Goal: Task Accomplishment & Management: Manage account settings

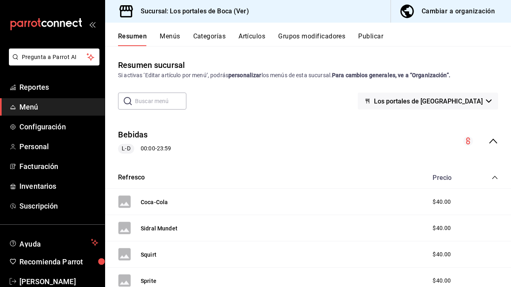
click at [161, 36] on button "Menús" at bounding box center [170, 39] width 20 height 14
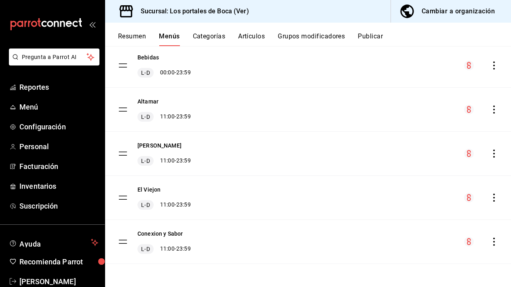
scroll to position [72, 0]
click at [129, 196] on div "El [PERSON_NAME] 11:00 - 23:59" at bounding box center [154, 198] width 73 height 24
click at [125, 197] on tbody "Bebidas [PERSON_NAME] 00:00 - 23:59 [PERSON_NAME] 11:00 - 23:59 [PERSON_NAME] 1…" at bounding box center [308, 154] width 406 height 220
click at [497, 200] on icon "actions" at bounding box center [494, 198] width 8 height 8
click at [138, 34] on div at bounding box center [255, 143] width 511 height 287
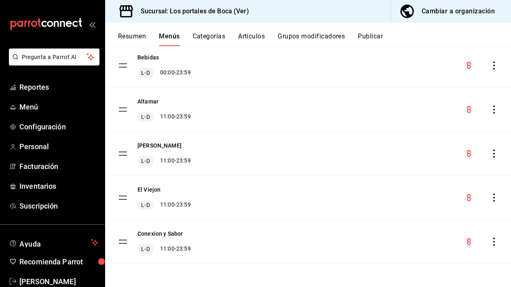
click at [136, 35] on button "Resumen" at bounding box center [132, 39] width 28 height 14
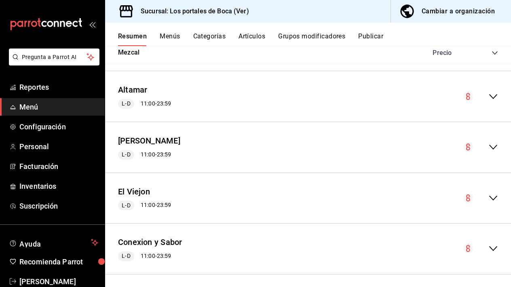
click at [494, 193] on icon "collapse-menu-row" at bounding box center [494, 198] width 10 height 10
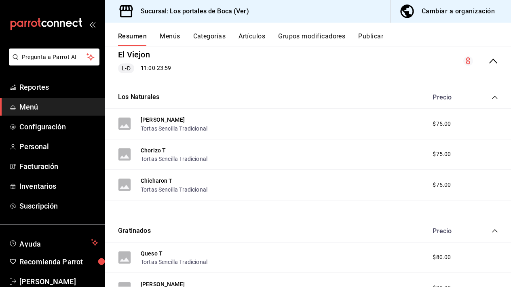
scroll to position [1042, 0]
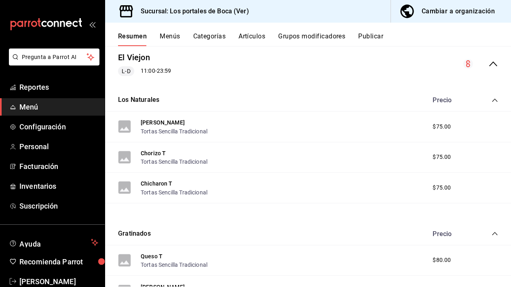
click at [453, 14] on div "Cambiar a organización" at bounding box center [458, 11] width 73 height 11
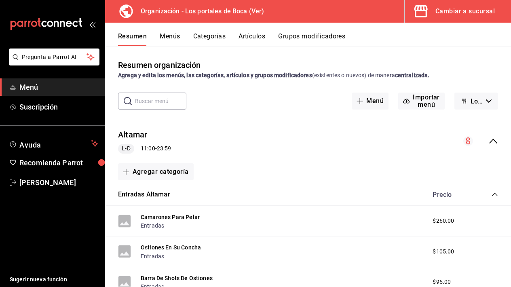
click at [250, 39] on button "Artículos" at bounding box center [252, 39] width 27 height 14
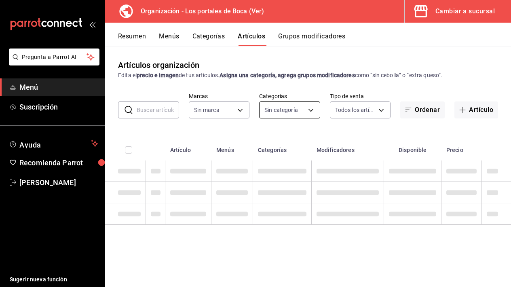
type input "b5ad986e-3551-40cf-bef2-a4391ef287b1"
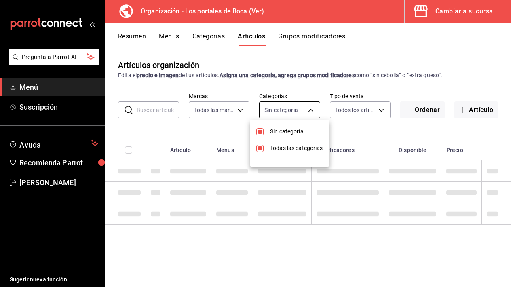
click at [310, 106] on body "Pregunta a Parrot AI Menú Suscripción Ayuda Recomienda Parrot [PERSON_NAME] Sug…" at bounding box center [255, 143] width 511 height 287
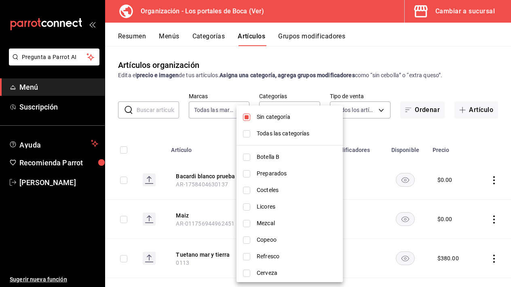
checkbox input "false"
type input "3cb1c7d1-b678-45f1-8822-fafdb096e822,8b9dcd1e-86ce-40be-9bc7-b5ff9750edb9,ba916…"
checkbox input "true"
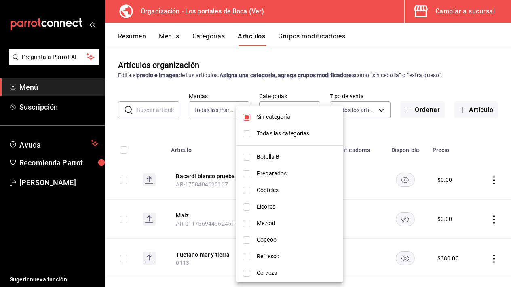
checkbox input "true"
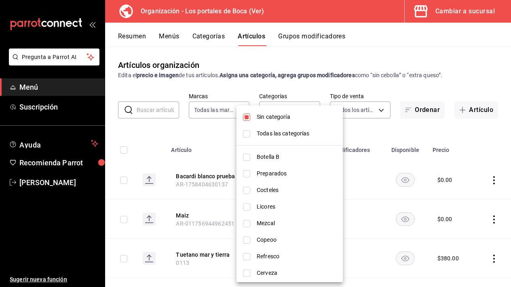
checkbox input "true"
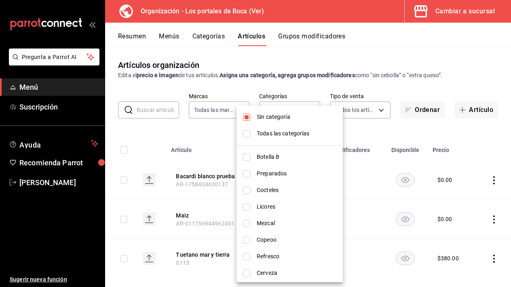
checkbox input "true"
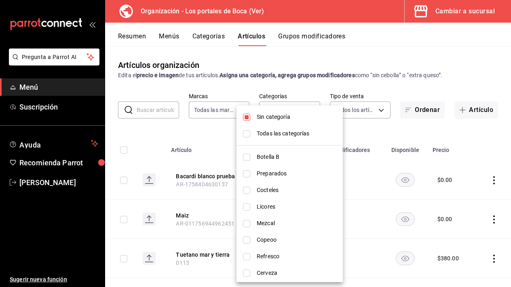
checkbox input "true"
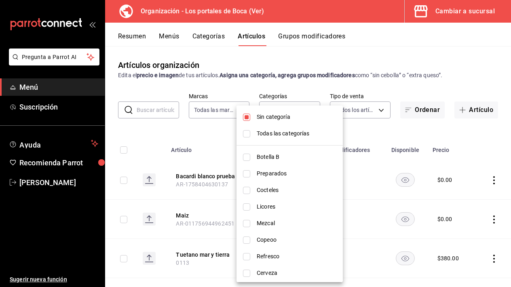
checkbox input "true"
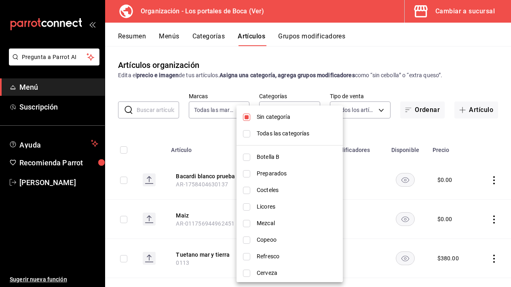
checkbox input "true"
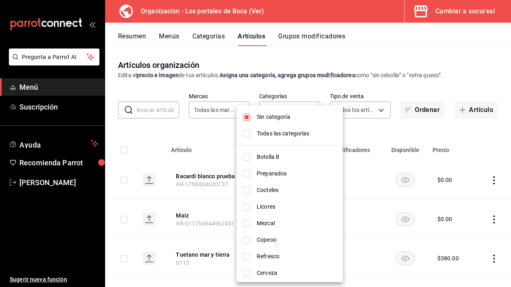
checkbox input "true"
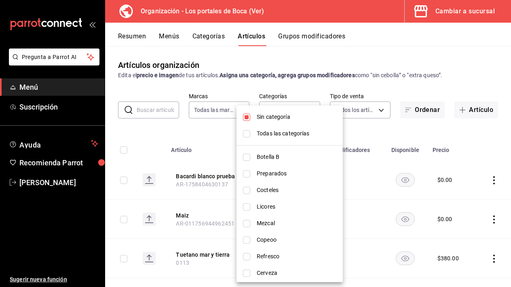
checkbox input "true"
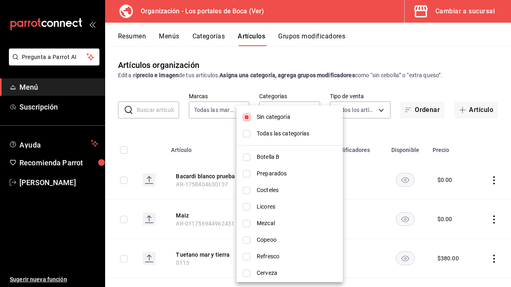
checkbox input "true"
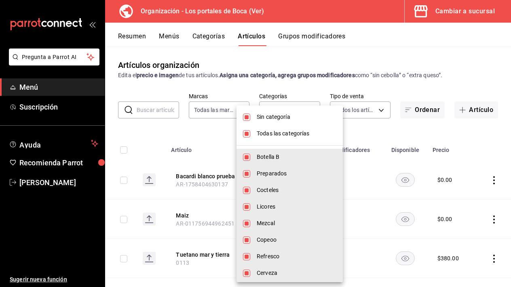
click at [256, 118] on li "Sin categoría" at bounding box center [290, 117] width 106 height 17
checkbox input "false"
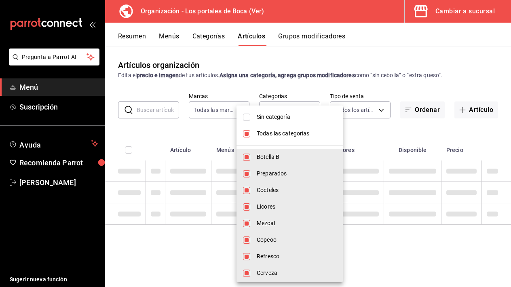
click at [257, 134] on span "Todas las categorías" at bounding box center [297, 133] width 80 height 8
checkbox input "false"
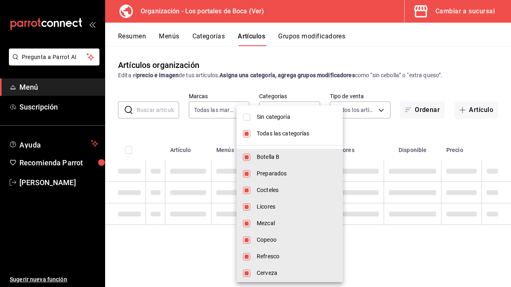
checkbox input "false"
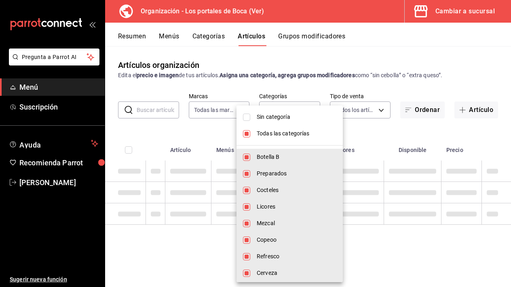
checkbox input "false"
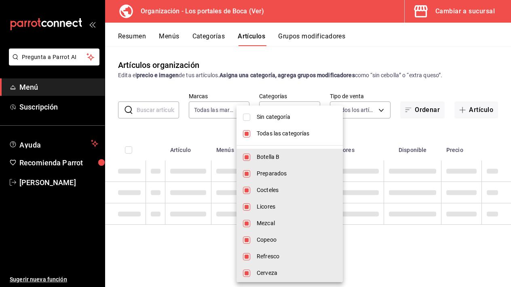
checkbox input "false"
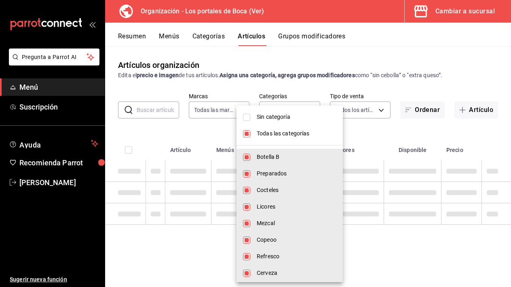
checkbox input "false"
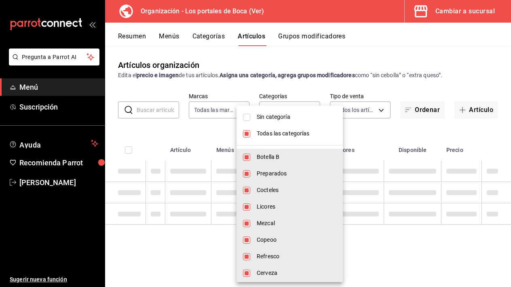
checkbox input "false"
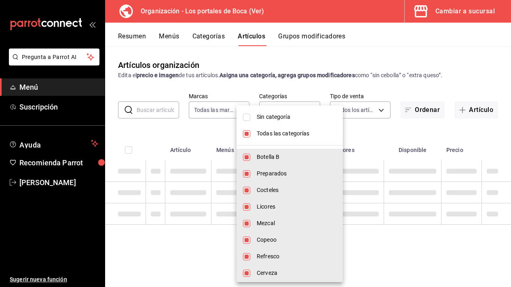
checkbox input "false"
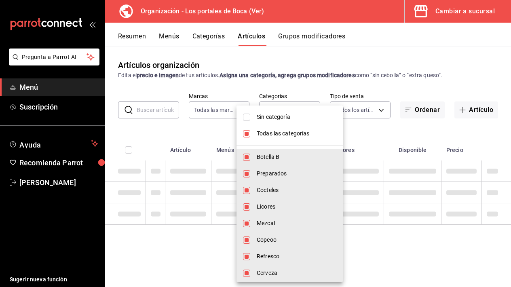
checkbox input "false"
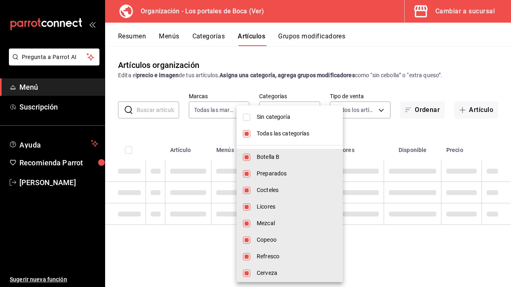
checkbox input "false"
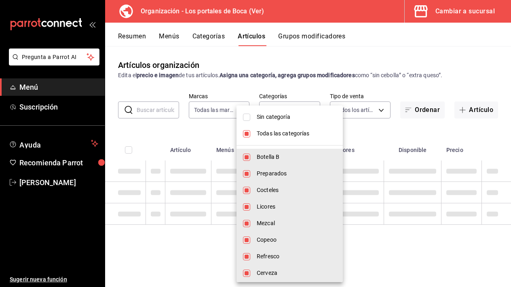
checkbox input "false"
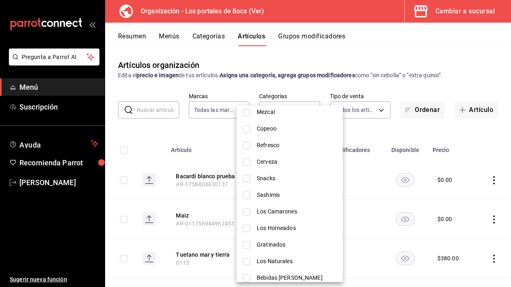
scroll to position [102, 0]
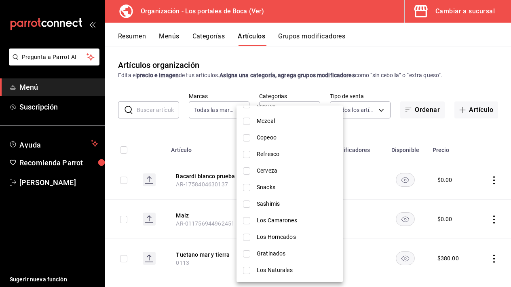
click at [250, 205] on input "checkbox" at bounding box center [246, 204] width 7 height 7
checkbox input "true"
type input "c88b97c4-4e08-42d8-a8ff-5acdac63e7d1"
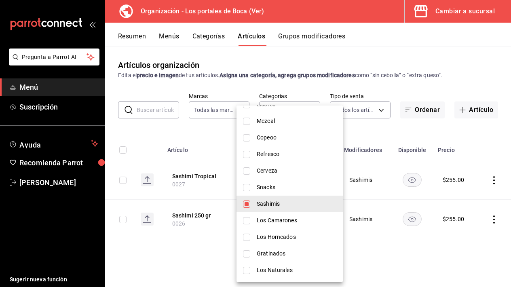
scroll to position [111, 0]
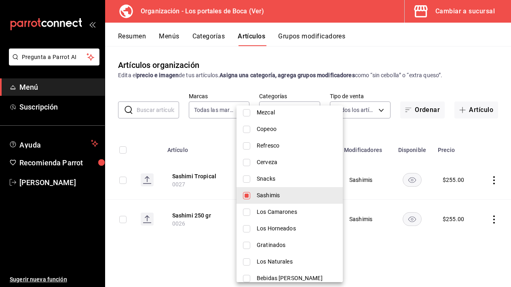
click at [248, 231] on input "checkbox" at bounding box center [246, 228] width 7 height 7
checkbox input "true"
type input "c88b97c4-4e08-42d8-a8ff-5acdac63e7d1,4afc2d50-63c4-4c4b-b753-601df517a0b9"
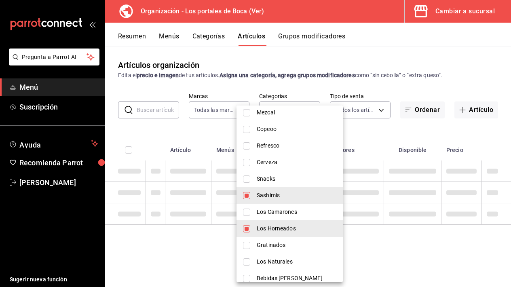
click at [248, 243] on input "checkbox" at bounding box center [246, 245] width 7 height 7
checkbox input "true"
type input "c88b97c4-4e08-42d8-a8ff-5acdac63e7d1,4afc2d50-63c4-4c4b-b753-601df517a0b9,40df6…"
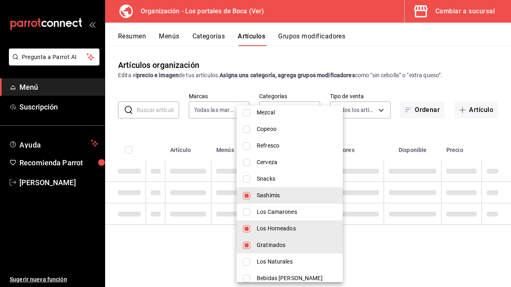
click at [247, 262] on input "checkbox" at bounding box center [246, 261] width 7 height 7
checkbox input "true"
type input "c88b97c4-4e08-42d8-a8ff-5acdac63e7d1,4afc2d50-63c4-4c4b-b753-601df517a0b9,40df6…"
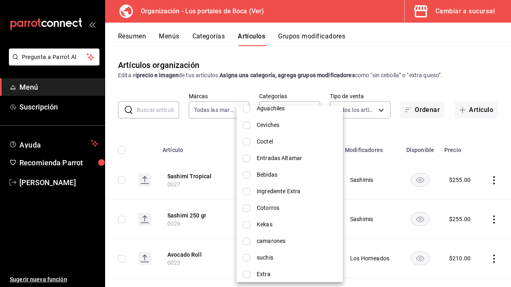
scroll to position [457, 0]
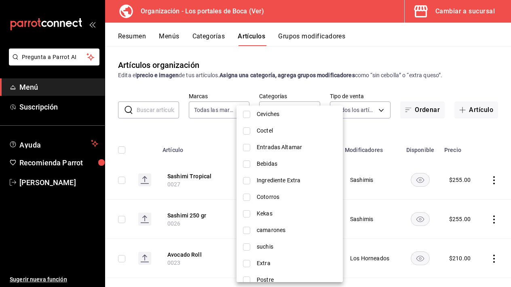
click at [250, 247] on input "checkbox" at bounding box center [246, 246] width 7 height 7
checkbox input "true"
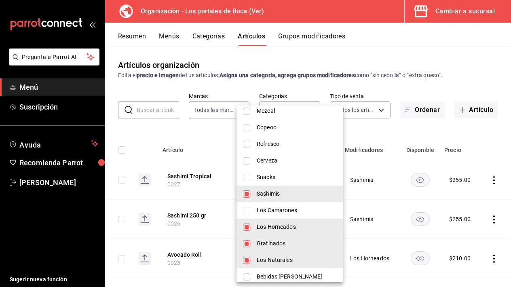
scroll to position [114, 0]
click at [295, 211] on span "Los Camarones" at bounding box center [297, 209] width 80 height 8
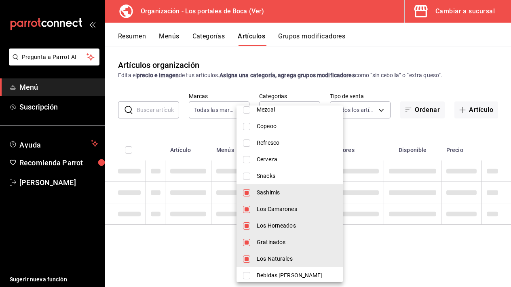
type input "c88b97c4-4e08-42d8-a8ff-5acdac63e7d1,4afc2d50-63c4-4c4b-b753-601df517a0b9,40df6…"
checkbox input "true"
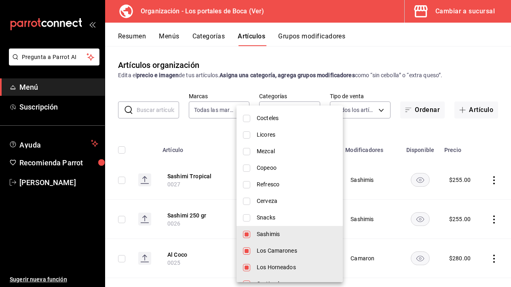
scroll to position [79, 0]
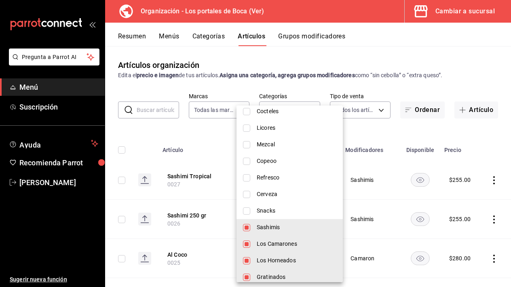
click at [267, 213] on span "Snacks" at bounding box center [297, 211] width 80 height 8
type input "c88b97c4-4e08-42d8-a8ff-5acdac63e7d1,4afc2d50-63c4-4c4b-b753-601df517a0b9,40df6…"
checkbox input "true"
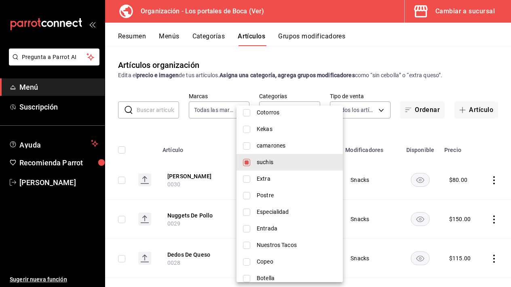
scroll to position [539, 0]
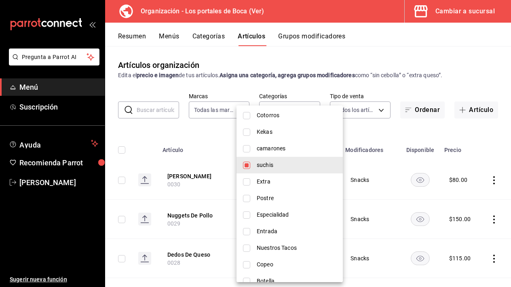
click at [249, 165] on input "checkbox" at bounding box center [246, 165] width 7 height 7
checkbox input "false"
type input "c88b97c4-4e08-42d8-a8ff-5acdac63e7d1,4afc2d50-63c4-4c4b-b753-601df517a0b9,40df6…"
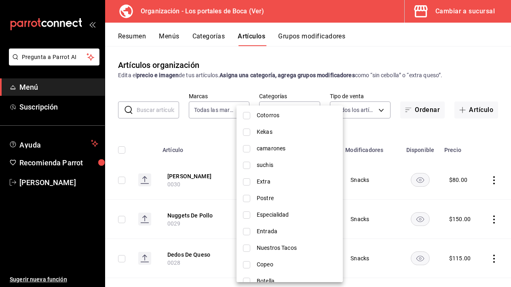
click at [374, 135] on div at bounding box center [255, 143] width 511 height 287
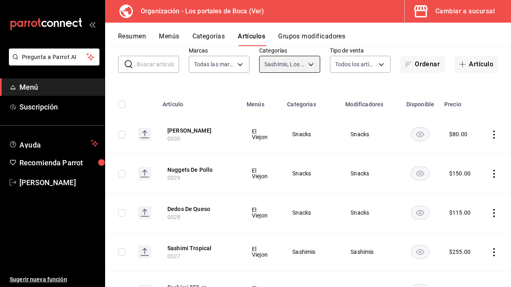
scroll to position [24, 0]
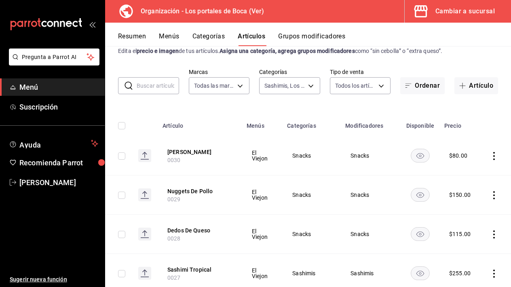
click at [491, 154] on icon "actions" at bounding box center [494, 156] width 8 height 8
click at [469, 172] on span "Editar" at bounding box center [469, 175] width 21 height 8
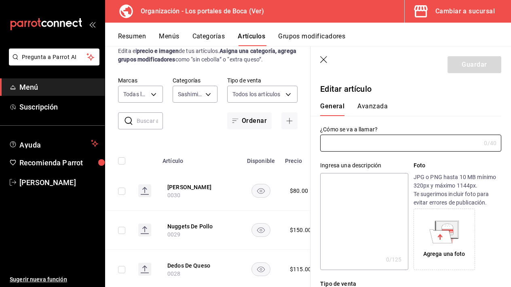
type input "[PERSON_NAME]"
type input "$80.00"
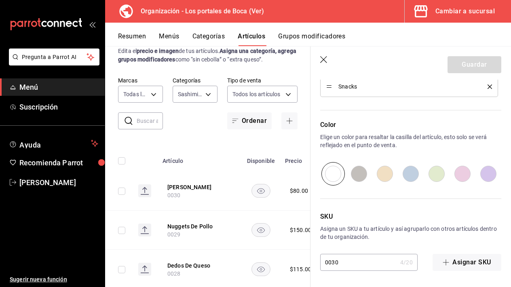
click at [327, 264] on input "0030" at bounding box center [358, 262] width 77 height 16
type input "1030"
click at [464, 71] on button "Guardar" at bounding box center [475, 64] width 54 height 17
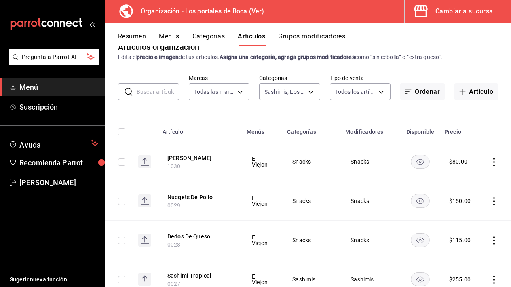
scroll to position [21, 0]
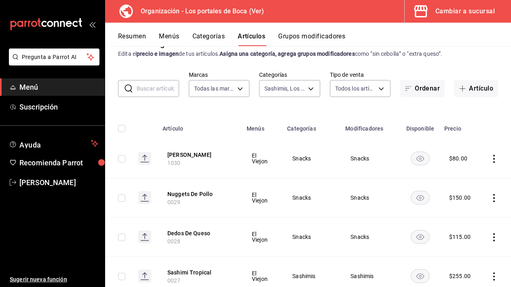
click at [492, 196] on icon "actions" at bounding box center [494, 198] width 8 height 8
click at [472, 214] on span "Editar" at bounding box center [469, 217] width 21 height 8
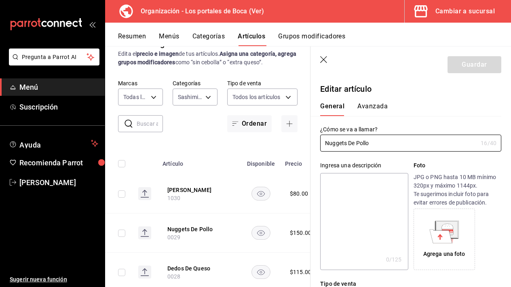
type input "$150.00"
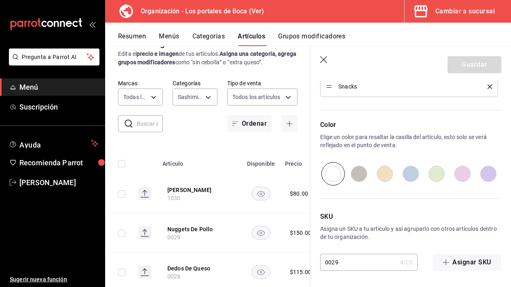
scroll to position [413, 0]
click at [328, 263] on input "0029" at bounding box center [358, 262] width 77 height 16
type input "1029"
click at [474, 60] on button "Guardar" at bounding box center [475, 64] width 54 height 17
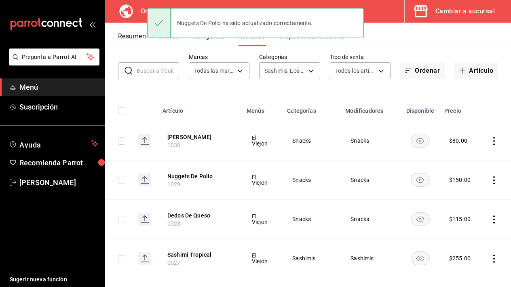
scroll to position [40, 0]
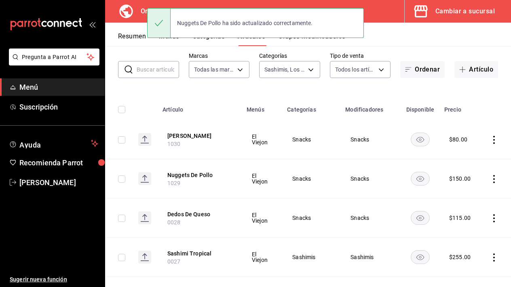
click at [493, 215] on icon "actions" at bounding box center [494, 218] width 8 height 8
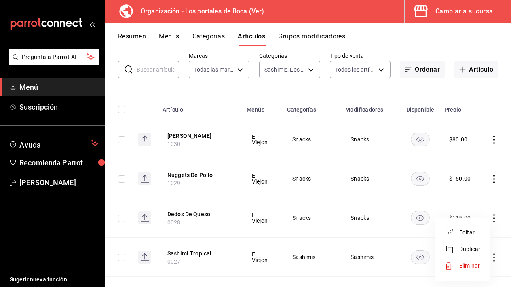
click at [470, 236] on span "Editar" at bounding box center [469, 233] width 21 height 8
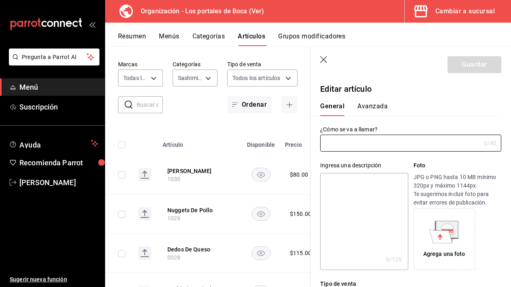
type input "Dedos De Queso"
type input "$115.00"
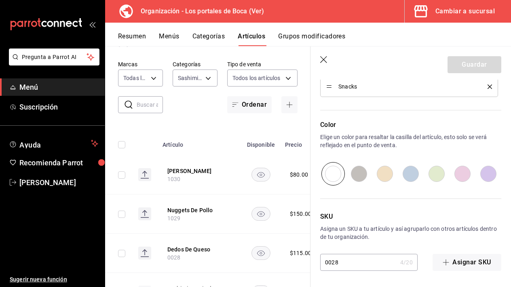
scroll to position [413, 0]
click at [330, 264] on input "0028" at bounding box center [358, 262] width 77 height 16
type input "1028"
click at [470, 68] on button "Guardar" at bounding box center [475, 64] width 54 height 17
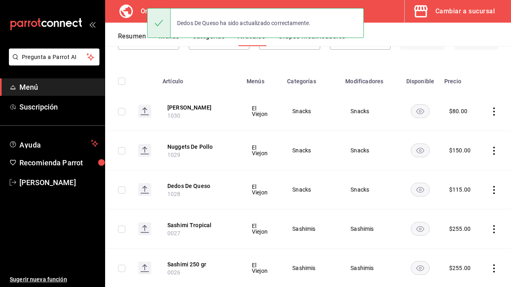
scroll to position [73, 0]
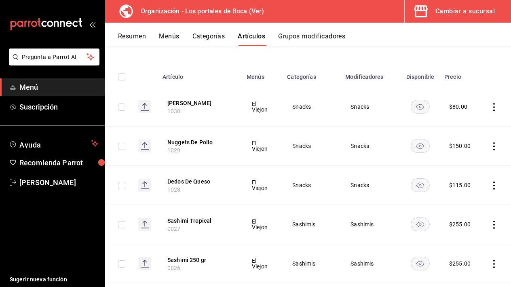
click at [491, 224] on icon "actions" at bounding box center [494, 225] width 8 height 8
click at [473, 235] on span "Editar" at bounding box center [469, 233] width 21 height 8
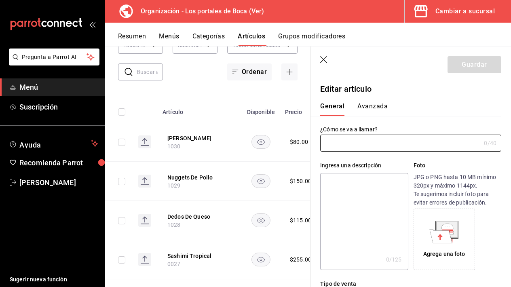
type input "Sashimi Tropical"
type input "$255.00"
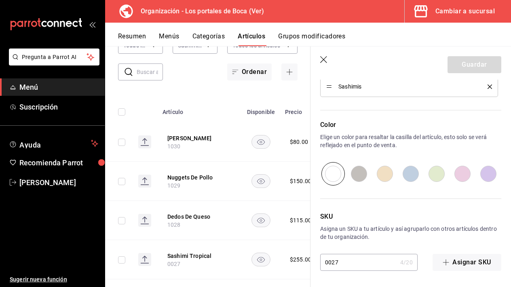
scroll to position [413, 0]
click at [331, 263] on input "0027" at bounding box center [358, 262] width 77 height 16
type input "1027"
click at [470, 66] on button "Guardar" at bounding box center [475, 64] width 54 height 17
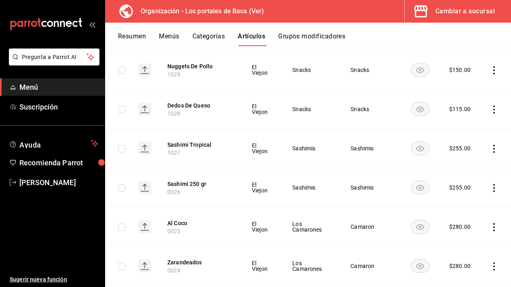
scroll to position [180, 0]
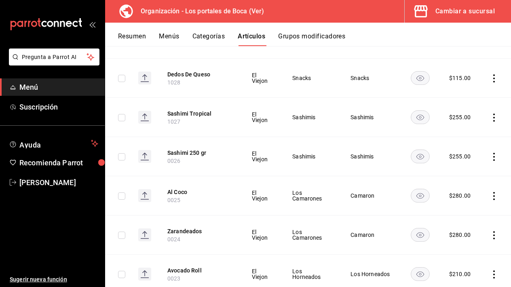
click at [495, 194] on icon "actions" at bounding box center [494, 196] width 8 height 8
click at [473, 215] on span "Editar" at bounding box center [469, 215] width 21 height 8
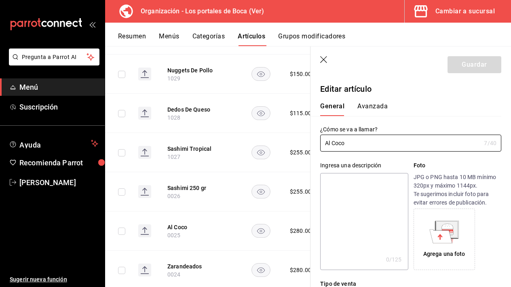
type input "$280.00"
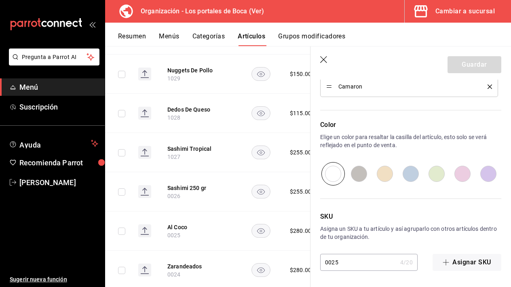
scroll to position [413, 0]
click at [329, 263] on input "0025" at bounding box center [358, 262] width 77 height 16
type input "1025"
click at [455, 69] on button "Guardar" at bounding box center [475, 64] width 54 height 17
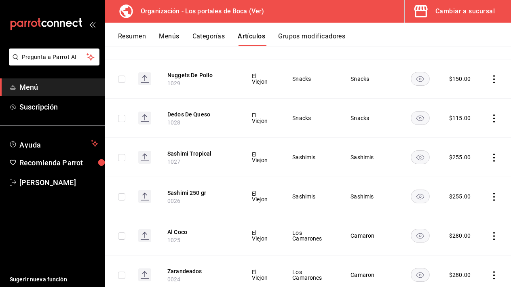
scroll to position [158, 0]
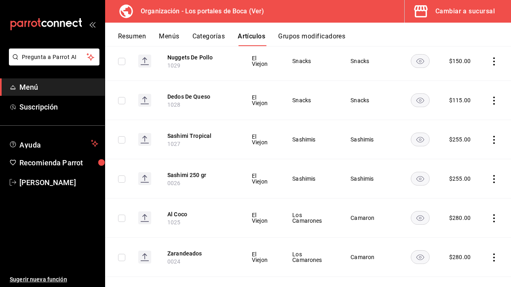
click at [495, 140] on icon "actions" at bounding box center [494, 140] width 2 height 8
click at [476, 159] on span "Editar" at bounding box center [469, 159] width 21 height 8
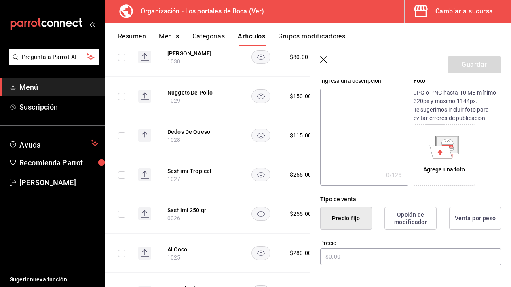
type input "$255.00"
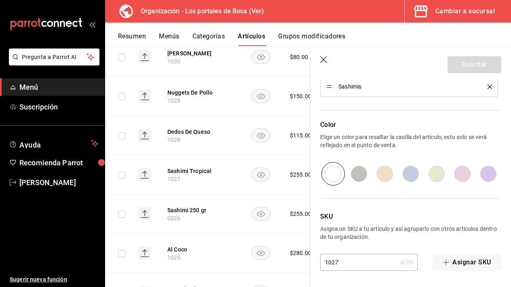
scroll to position [413, 0]
click at [324, 59] on icon "button" at bounding box center [324, 60] width 8 height 8
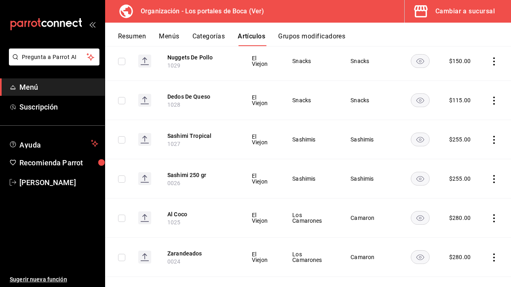
click at [496, 179] on icon "actions" at bounding box center [494, 179] width 8 height 8
click at [469, 195] on span "Editar" at bounding box center [469, 198] width 21 height 8
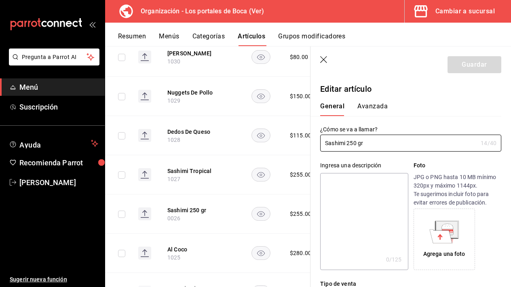
type input "$255.00"
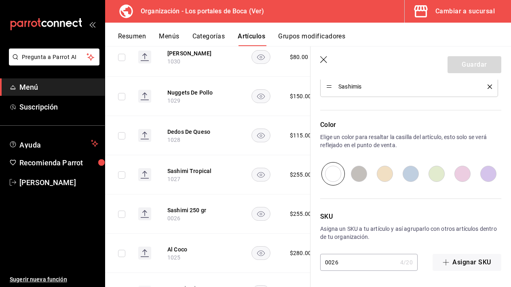
scroll to position [413, 0]
click at [328, 264] on input "0026" at bounding box center [358, 262] width 77 height 16
type input "1026"
click at [461, 63] on button "Guardar" at bounding box center [475, 64] width 54 height 17
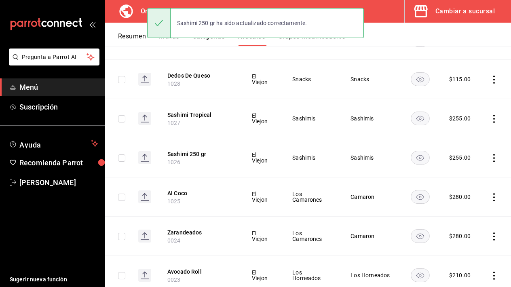
scroll to position [206, 0]
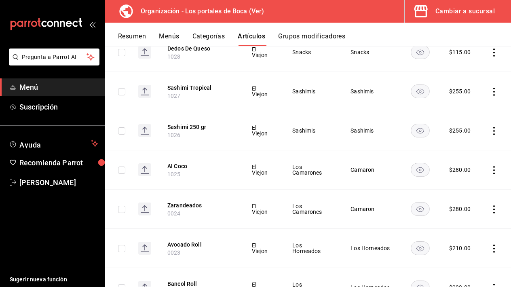
click at [495, 171] on icon "actions" at bounding box center [494, 170] width 2 height 8
click at [470, 186] on span "Editar" at bounding box center [469, 189] width 21 height 8
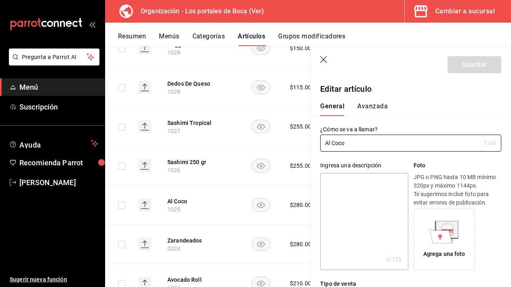
type input "$280.00"
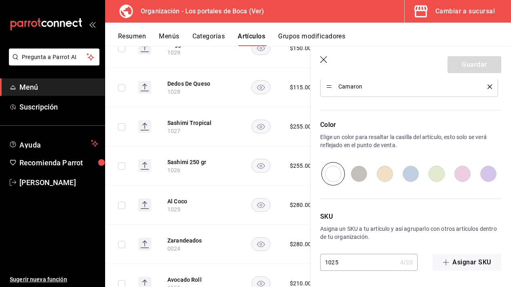
scroll to position [413, 0]
click at [325, 60] on icon "button" at bounding box center [324, 60] width 8 height 8
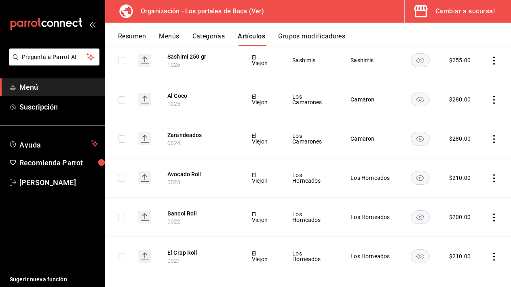
scroll to position [277, 0]
click at [494, 140] on icon "actions" at bounding box center [494, 139] width 8 height 8
click at [467, 160] on span "Editar" at bounding box center [469, 157] width 21 height 8
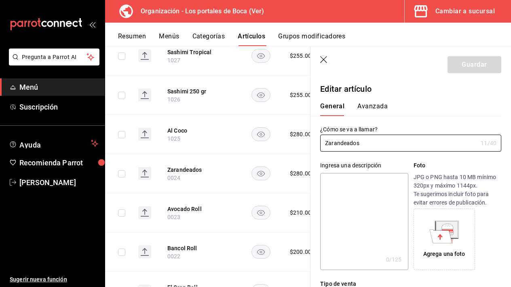
type input "$280.00"
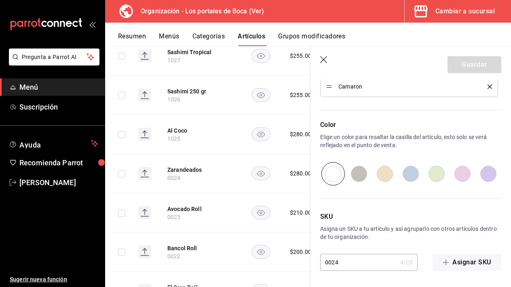
scroll to position [413, 0]
click at [328, 261] on input "0024" at bounding box center [358, 262] width 77 height 16
type input "1024"
click at [473, 68] on button "Guardar" at bounding box center [475, 64] width 54 height 17
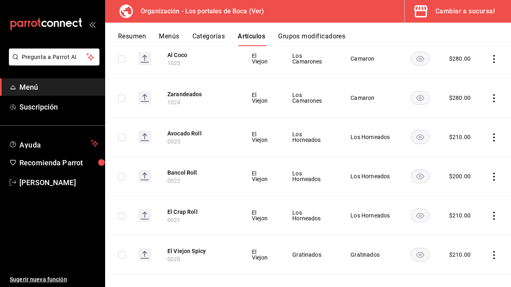
scroll to position [337, 0]
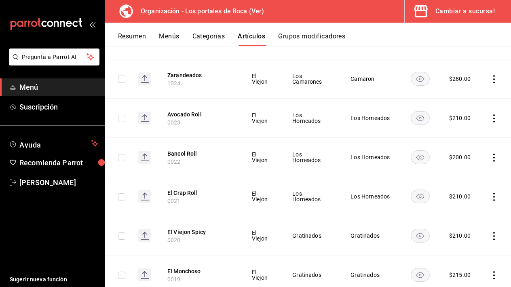
click at [494, 119] on icon "actions" at bounding box center [494, 118] width 8 height 8
click at [470, 140] on span "Editar" at bounding box center [469, 137] width 21 height 8
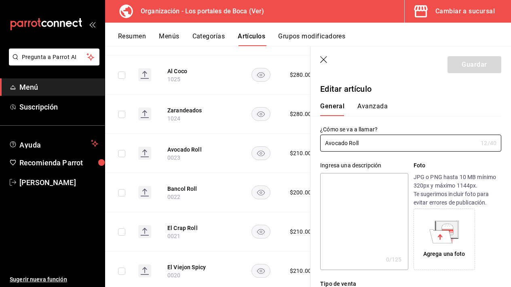
type input "$210.00"
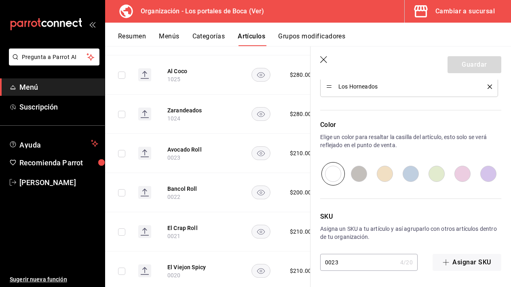
scroll to position [413, 0]
click at [327, 261] on input "0023" at bounding box center [358, 262] width 77 height 16
type input "1023"
click at [470, 66] on button "Guardar" at bounding box center [475, 64] width 54 height 17
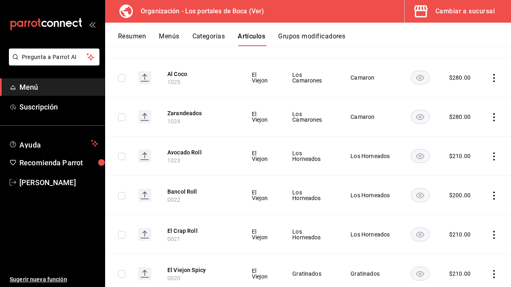
scroll to position [320, 0]
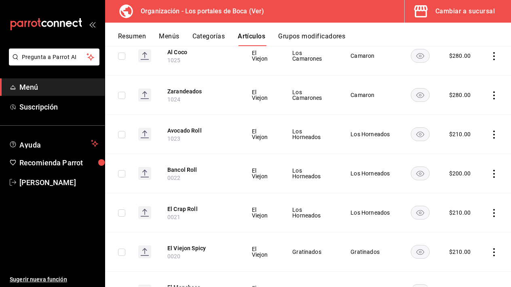
click at [494, 174] on icon "actions" at bounding box center [494, 174] width 2 height 8
click at [479, 192] on span "Editar" at bounding box center [469, 192] width 21 height 8
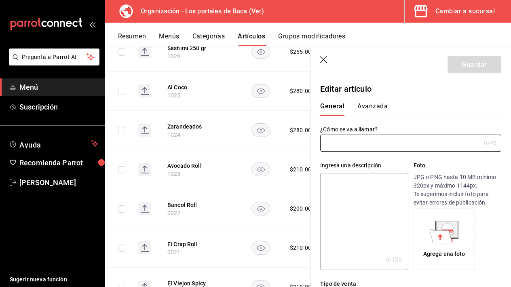
type input "Bancol Roll"
type input "$200.00"
type input "0022"
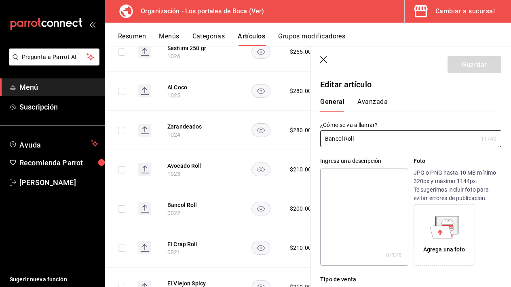
scroll to position [6, 0]
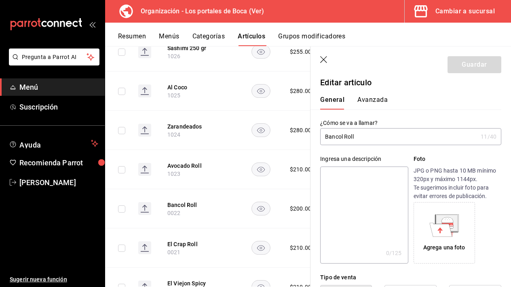
click at [345, 139] on input "Bancol Roll" at bounding box center [398, 137] width 157 height 16
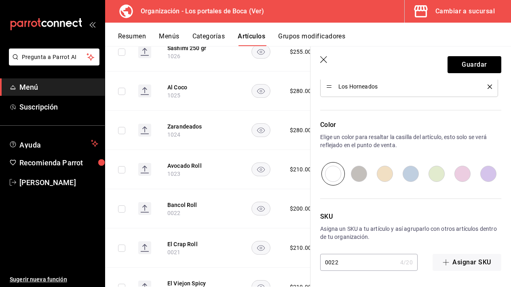
scroll to position [413, 0]
type input "Bacon Roll"
click at [328, 262] on input "0022" at bounding box center [358, 262] width 77 height 16
type input "1022"
click at [472, 61] on button "Guardar" at bounding box center [475, 64] width 54 height 17
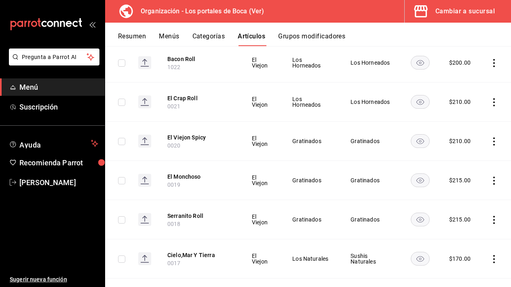
scroll to position [406, 0]
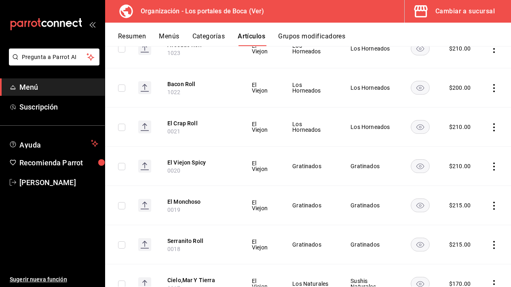
click at [491, 126] on icon "actions" at bounding box center [494, 127] width 8 height 8
click at [472, 151] on li "Editar" at bounding box center [462, 146] width 49 height 17
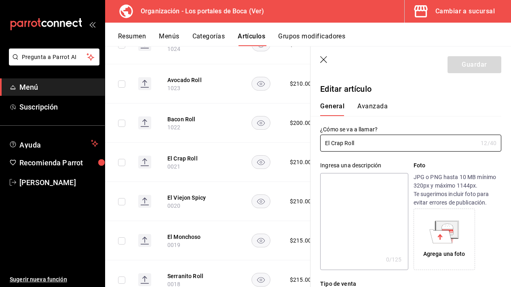
type input "$210.00"
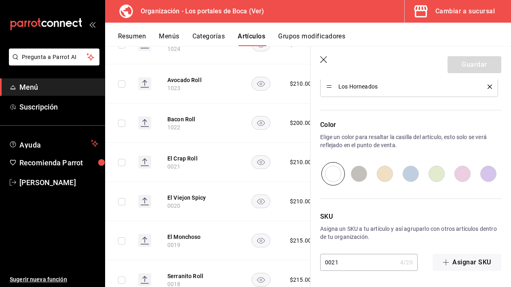
scroll to position [413, 0]
click at [330, 262] on input "0021" at bounding box center [358, 262] width 77 height 16
type input "1021"
click at [463, 66] on button "Guardar" at bounding box center [475, 64] width 54 height 17
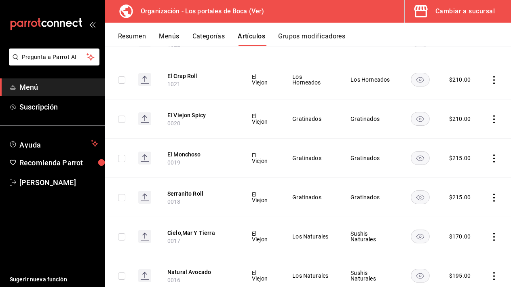
scroll to position [447, 0]
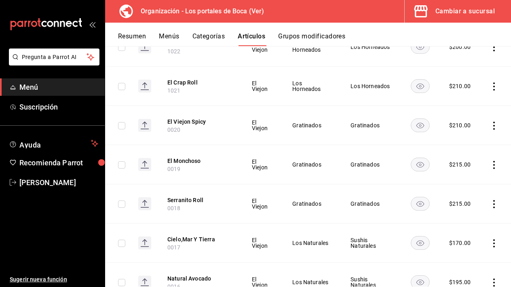
click at [494, 127] on icon "actions" at bounding box center [494, 126] width 8 height 8
click at [467, 143] on span "Editar" at bounding box center [469, 144] width 21 height 8
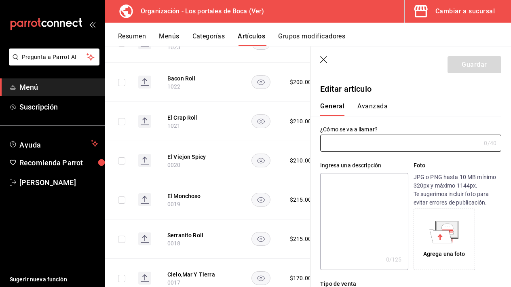
type input "El Viejon Spicy"
type input "$210.00"
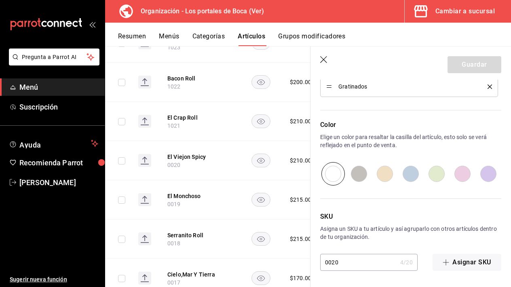
scroll to position [413, 0]
click at [330, 262] on input "0020" at bounding box center [358, 262] width 77 height 16
type input "1020"
click at [460, 68] on button "Guardar" at bounding box center [475, 64] width 54 height 17
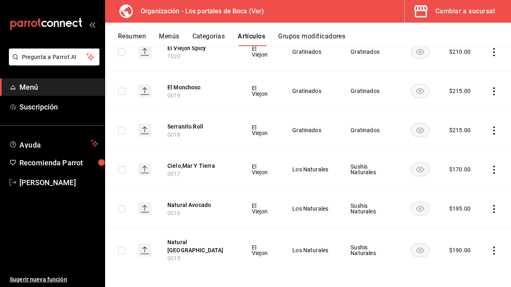
click at [491, 247] on icon "actions" at bounding box center [494, 251] width 8 height 8
click at [472, 235] on span "Editar" at bounding box center [469, 233] width 21 height 8
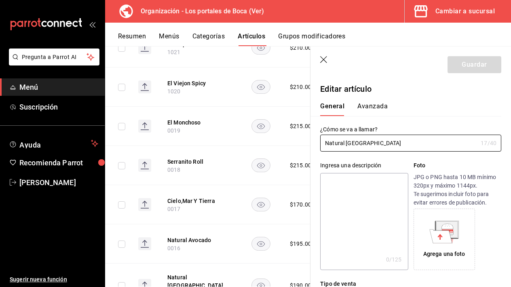
type input "$190.00"
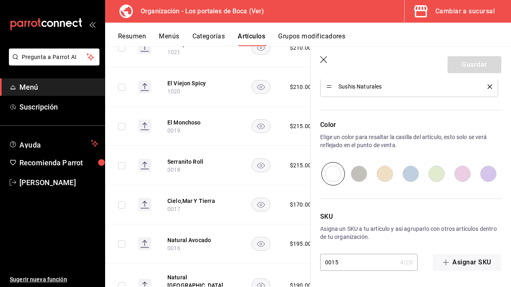
click at [327, 263] on input "0015" at bounding box center [358, 262] width 77 height 16
type input "1015"
click at [475, 65] on button "Guardar" at bounding box center [475, 64] width 54 height 17
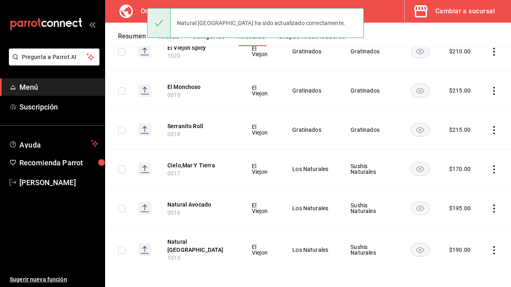
scroll to position [521, 0]
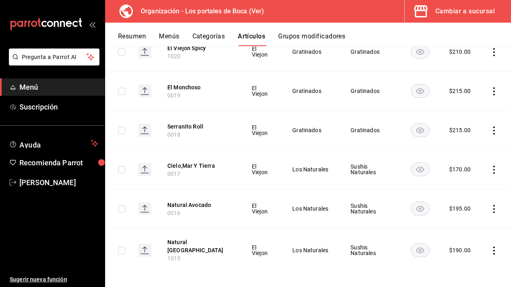
click at [497, 207] on icon "actions" at bounding box center [494, 209] width 8 height 8
click at [471, 229] on span "Editar" at bounding box center [469, 228] width 21 height 8
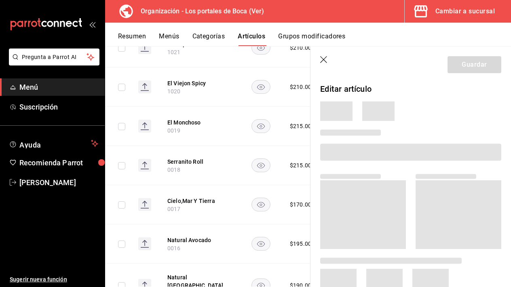
click at [324, 59] on icon "button" at bounding box center [324, 60] width 8 height 8
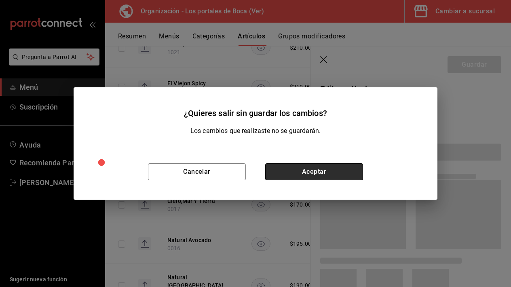
click at [289, 169] on button "Aceptar" at bounding box center [314, 171] width 98 height 17
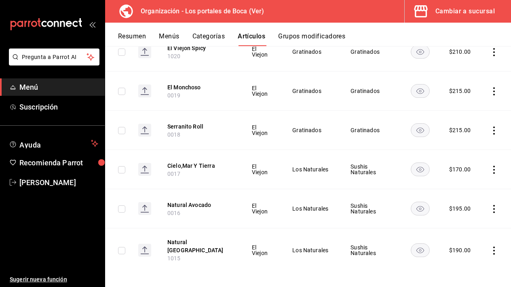
click at [499, 207] on td at bounding box center [495, 208] width 31 height 39
click at [495, 210] on icon "actions" at bounding box center [494, 209] width 8 height 8
click at [466, 226] on span "Editar" at bounding box center [469, 228] width 21 height 8
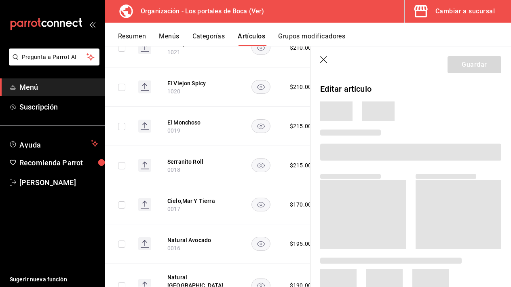
click at [324, 59] on icon "button" at bounding box center [324, 60] width 8 height 8
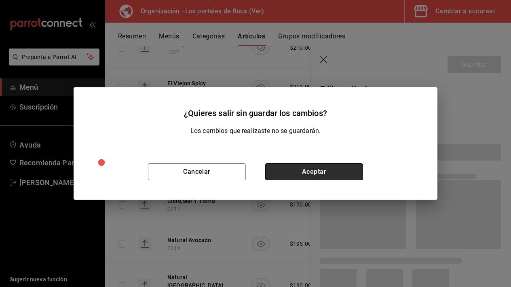
click at [304, 172] on button "Aceptar" at bounding box center [314, 171] width 98 height 17
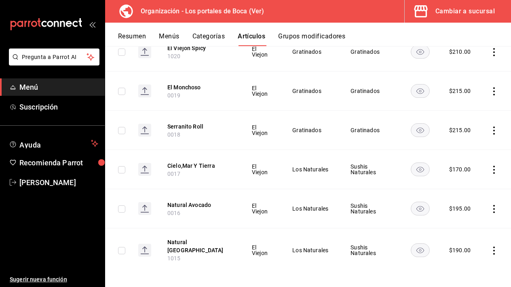
click at [494, 94] on icon "actions" at bounding box center [494, 91] width 2 height 8
click at [461, 108] on span "Editar" at bounding box center [469, 110] width 21 height 8
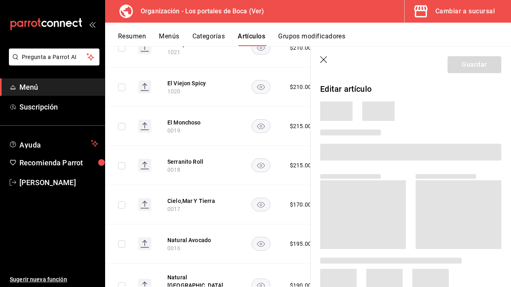
click at [321, 59] on icon "button" at bounding box center [324, 60] width 8 height 8
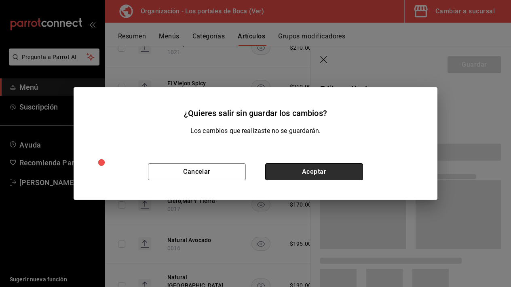
click at [299, 175] on button "Aceptar" at bounding box center [314, 171] width 98 height 17
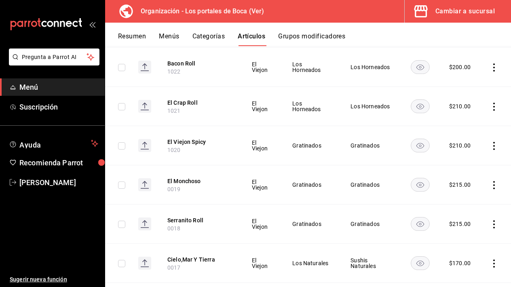
scroll to position [386, 0]
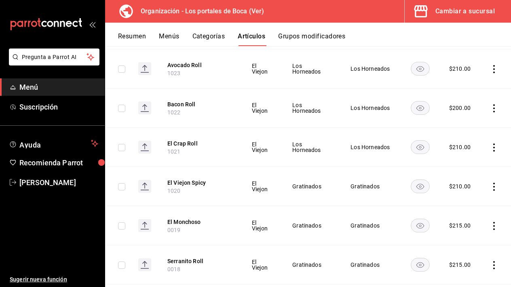
click at [222, 51] on th "Avocado Roll 1023" at bounding box center [200, 68] width 84 height 39
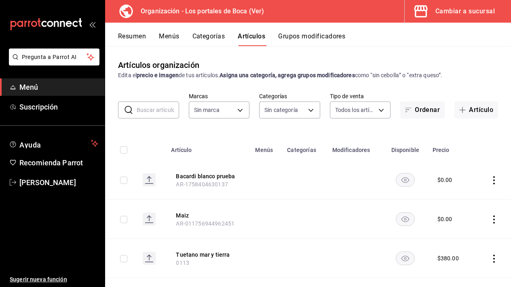
type input "b5ad986e-3551-40cf-bef2-a4391ef287b1"
type input "3cb1c7d1-b678-45f1-8822-fafdb096e822,8b9dcd1e-86ce-40be-9bc7-b5ff9750edb9,ba916…"
click at [298, 112] on body "Pregunta a Parrot AI Menú Suscripción Ayuda Recomienda Parrot Adrián Quintero S…" at bounding box center [255, 143] width 511 height 287
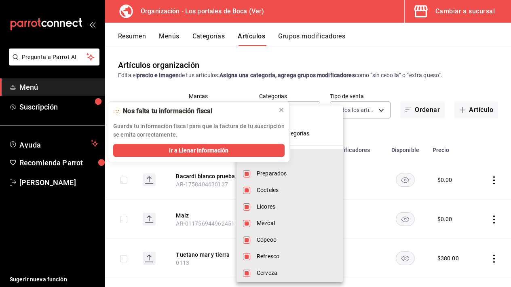
click at [305, 91] on div at bounding box center [255, 143] width 511 height 287
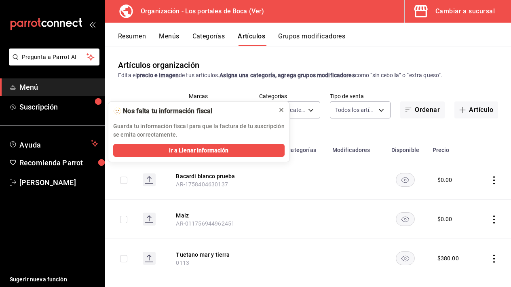
click at [279, 112] on icon at bounding box center [281, 110] width 6 height 6
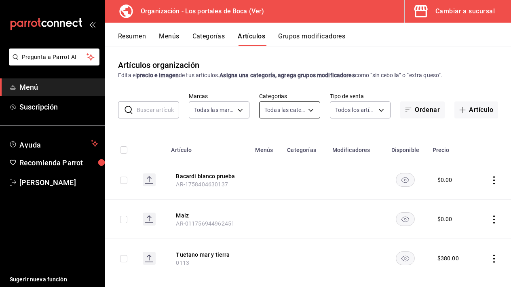
click at [296, 112] on body "Pregunta a Parrot AI Menú Suscripción Ayuda Recomienda Parrot Adrián Quintero S…" at bounding box center [255, 143] width 511 height 287
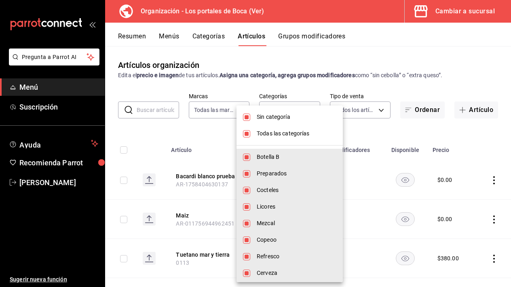
click at [292, 133] on span "Todas las categorías" at bounding box center [297, 133] width 80 height 8
checkbox input "false"
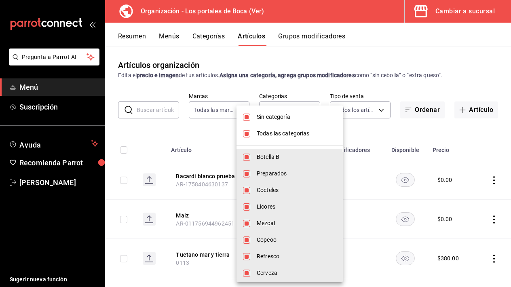
checkbox input "false"
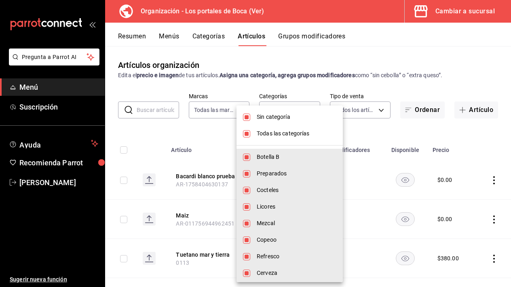
checkbox input "false"
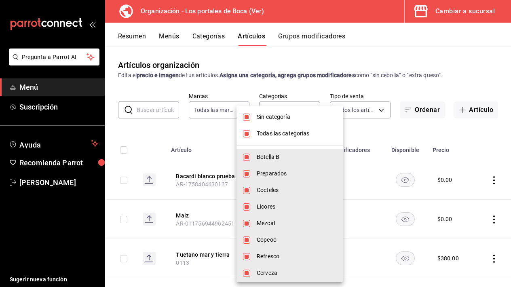
checkbox input "false"
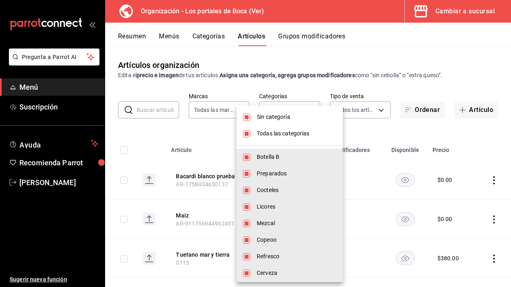
checkbox input "false"
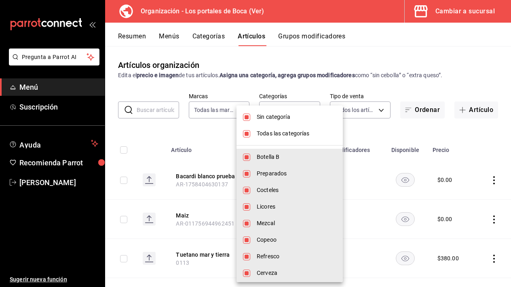
checkbox input "false"
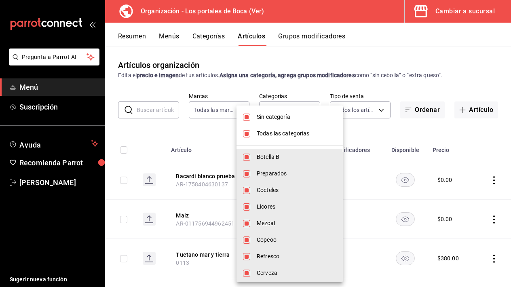
checkbox input "false"
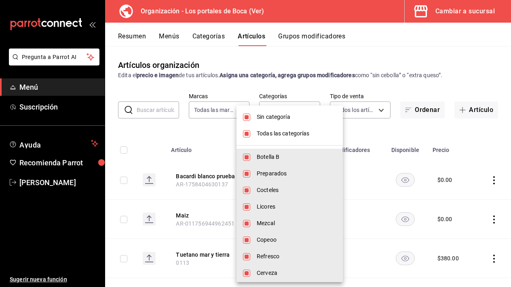
checkbox input "false"
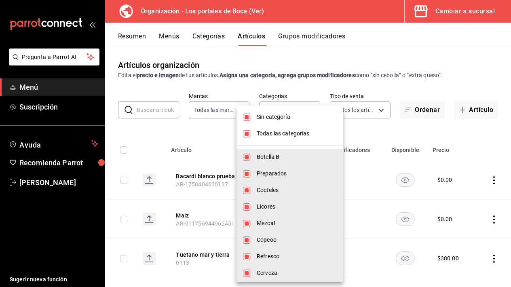
checkbox input "false"
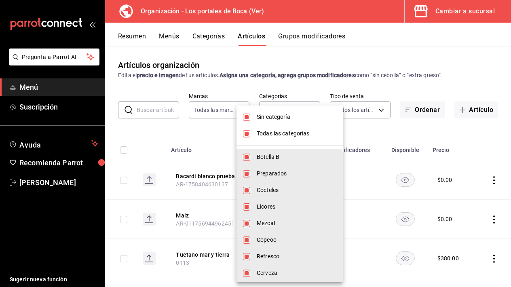
checkbox input "false"
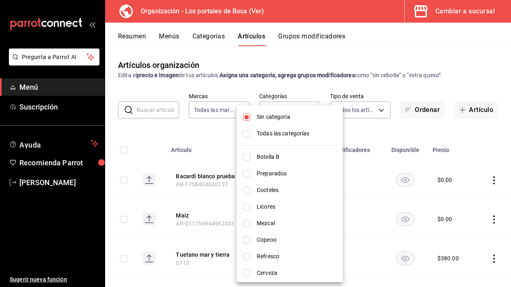
click at [282, 120] on span "Sin categoría" at bounding box center [297, 117] width 80 height 8
checkbox input "false"
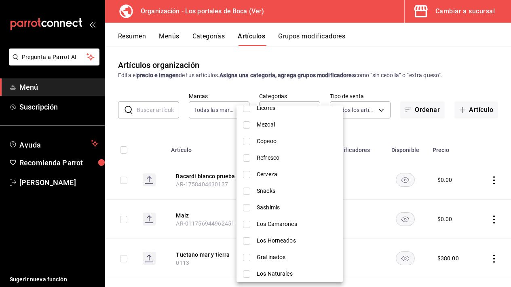
scroll to position [155, 0]
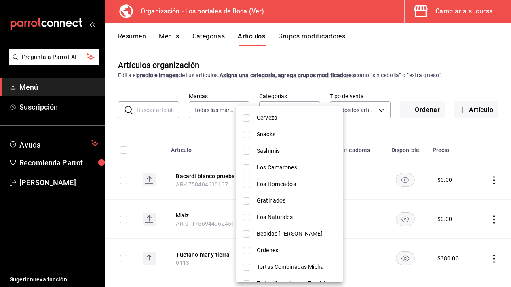
click at [280, 138] on span "Snacks" at bounding box center [297, 134] width 80 height 8
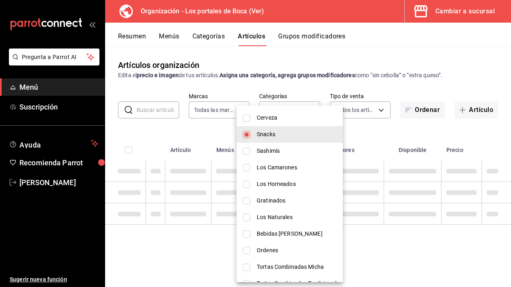
type input "b199092d-4bf4-47ea-88e0-d3ef22e185ba"
checkbox input "true"
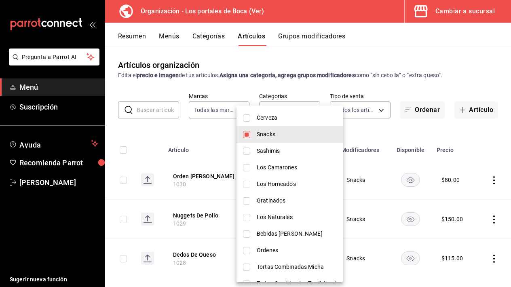
click at [279, 150] on span "Sashimis" at bounding box center [297, 151] width 80 height 8
type input "b199092d-4bf4-47ea-88e0-d3ef22e185ba,c88b97c4-4e08-42d8-a8ff-5acdac63e7d1"
checkbox input "true"
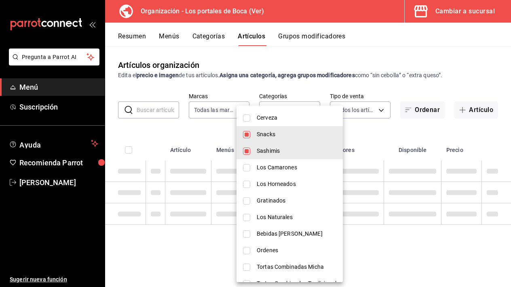
click at [279, 165] on span "Los Camarones" at bounding box center [297, 167] width 80 height 8
type input "b199092d-4bf4-47ea-88e0-d3ef22e185ba,c88b97c4-4e08-42d8-a8ff-5acdac63e7d1,dfb70…"
checkbox input "true"
click at [279, 182] on span "Los Horneados" at bounding box center [297, 184] width 80 height 8
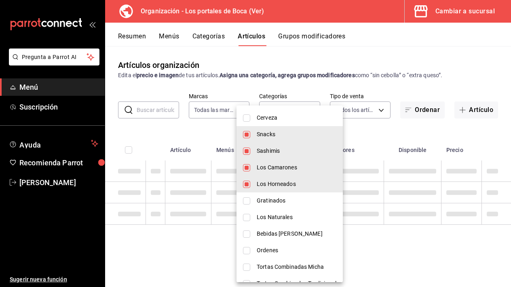
type input "b199092d-4bf4-47ea-88e0-d3ef22e185ba,c88b97c4-4e08-42d8-a8ff-5acdac63e7d1,dfb70…"
checkbox input "true"
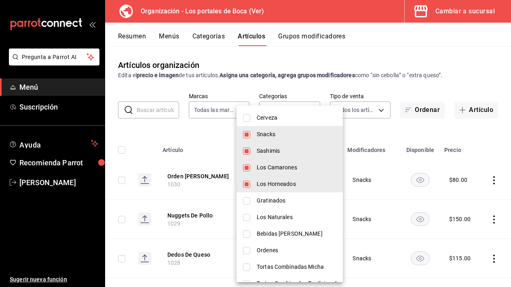
click at [278, 204] on span "Gratinados" at bounding box center [297, 201] width 80 height 8
type input "b199092d-4bf4-47ea-88e0-d3ef22e185ba,c88b97c4-4e08-42d8-a8ff-5acdac63e7d1,dfb70…"
checkbox input "true"
click at [279, 220] on span "Los Naturales" at bounding box center [297, 217] width 80 height 8
type input "b199092d-4bf4-47ea-88e0-d3ef22e185ba,c88b97c4-4e08-42d8-a8ff-5acdac63e7d1,dfb70…"
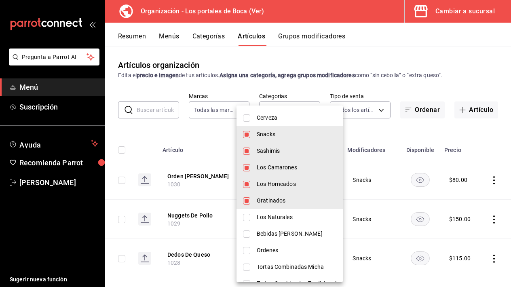
checkbox input "true"
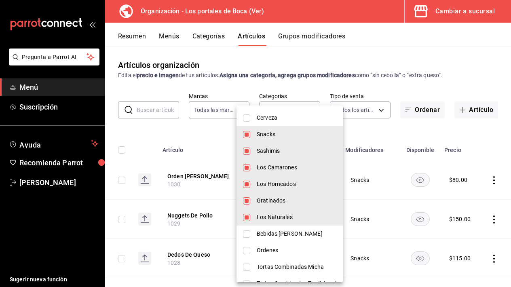
click at [377, 127] on div at bounding box center [255, 143] width 511 height 287
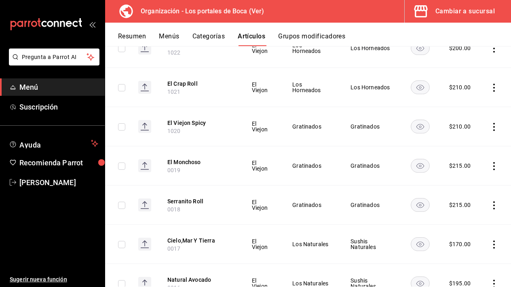
scroll to position [457, 0]
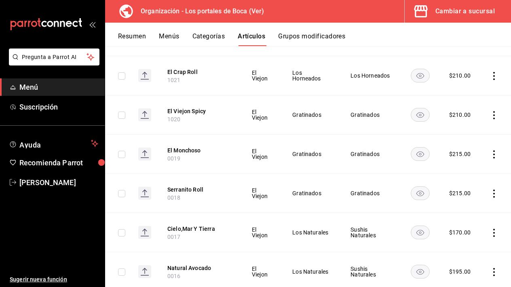
click at [494, 153] on icon "actions" at bounding box center [494, 154] width 8 height 8
click at [475, 172] on span "Editar" at bounding box center [469, 173] width 21 height 8
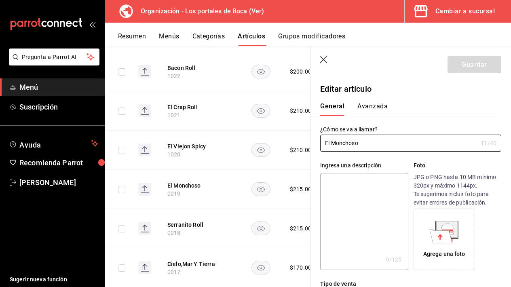
type input "$215.00"
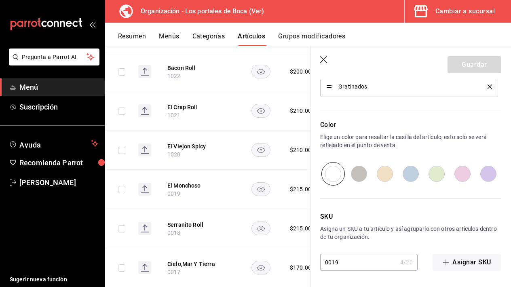
scroll to position [413, 0]
click at [327, 262] on input "0019" at bounding box center [358, 262] width 77 height 16
type input "1019"
click at [480, 57] on button "Guardar" at bounding box center [475, 64] width 54 height 17
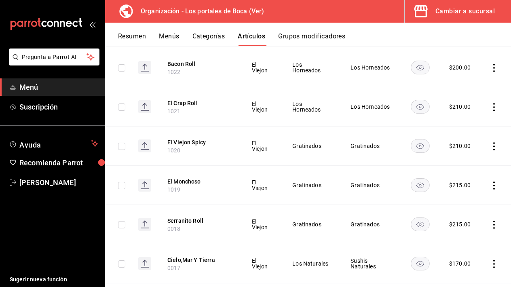
scroll to position [438, 0]
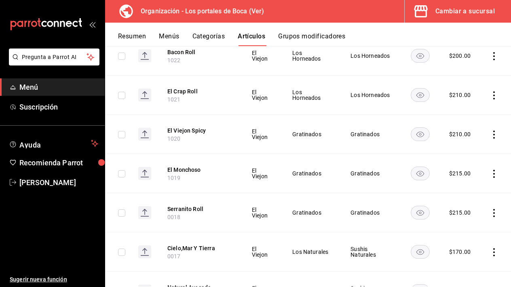
click at [493, 214] on icon "actions" at bounding box center [494, 213] width 8 height 8
click at [466, 231] on span "Editar" at bounding box center [469, 232] width 21 height 8
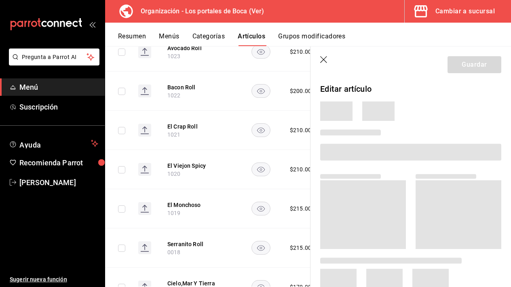
click at [325, 59] on icon "button" at bounding box center [324, 60] width 8 height 8
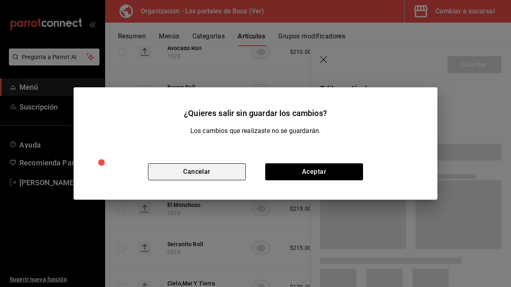
click at [240, 176] on button "Cancelar" at bounding box center [197, 171] width 98 height 17
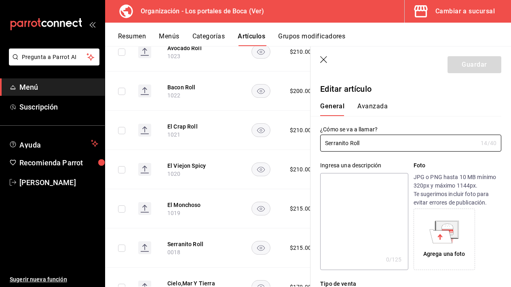
type input "$215.00"
click at [323, 60] on icon "button" at bounding box center [324, 60] width 8 height 8
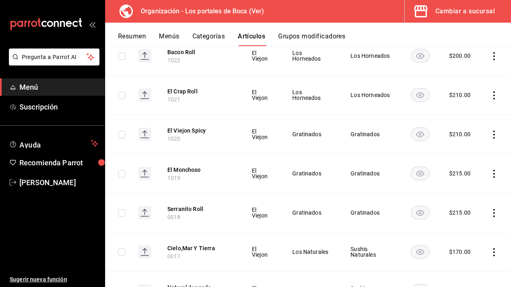
click at [496, 216] on icon "actions" at bounding box center [494, 213] width 8 height 8
click at [479, 230] on span "Editar" at bounding box center [469, 232] width 21 height 8
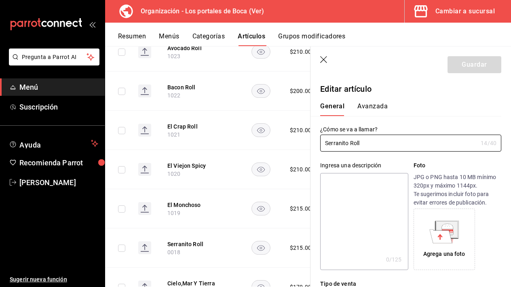
type input "$215.00"
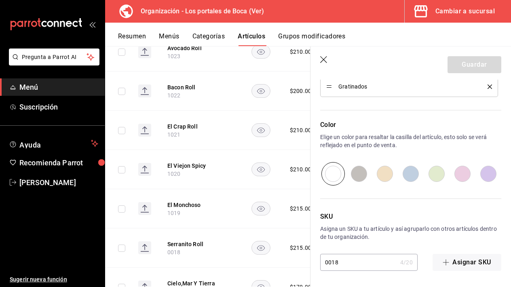
click at [330, 262] on input "0018" at bounding box center [358, 262] width 77 height 16
type input "1018"
click at [473, 62] on button "Guardar" at bounding box center [475, 64] width 54 height 17
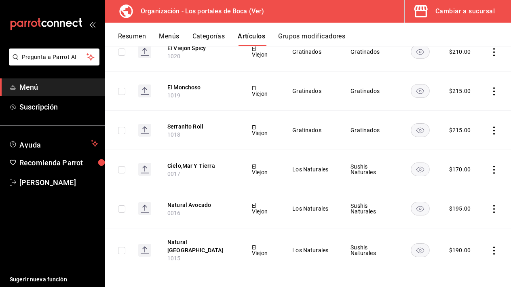
click at [497, 172] on icon "actions" at bounding box center [494, 170] width 8 height 8
click at [469, 197] on li "Editar" at bounding box center [462, 188] width 49 height 17
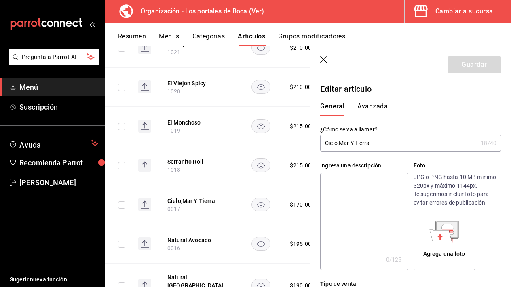
type input "$170.00"
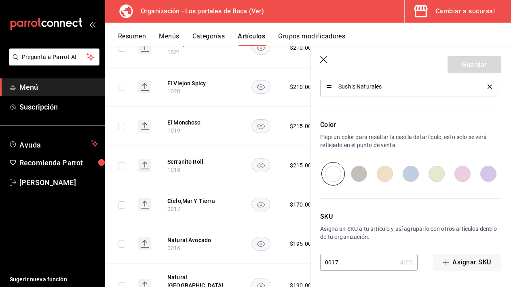
scroll to position [413, 0]
click at [327, 261] on input "0017" at bounding box center [358, 262] width 77 height 16
type input "1017"
click at [460, 68] on button "Guardar" at bounding box center [475, 64] width 54 height 17
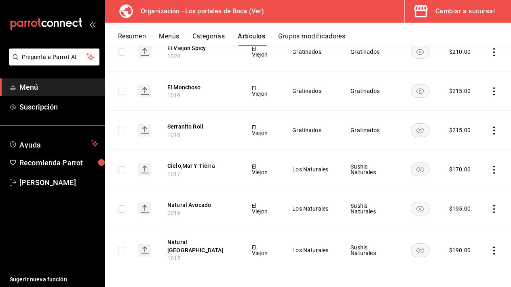
click at [494, 209] on icon "actions" at bounding box center [494, 209] width 2 height 8
click at [478, 226] on span "Editar" at bounding box center [469, 228] width 21 height 8
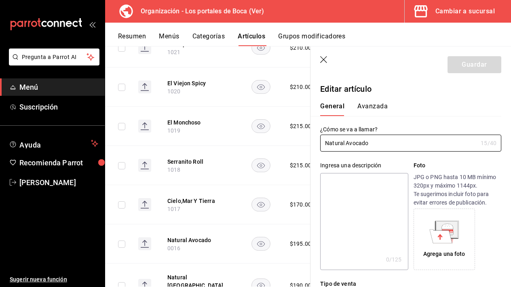
type input "$195.00"
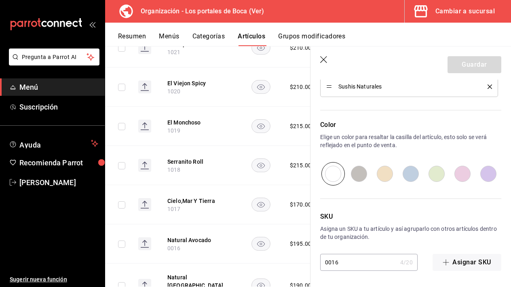
scroll to position [413, 0]
click at [330, 263] on input "0016" at bounding box center [358, 262] width 77 height 16
type input "1016"
click at [478, 67] on button "Guardar" at bounding box center [475, 64] width 54 height 17
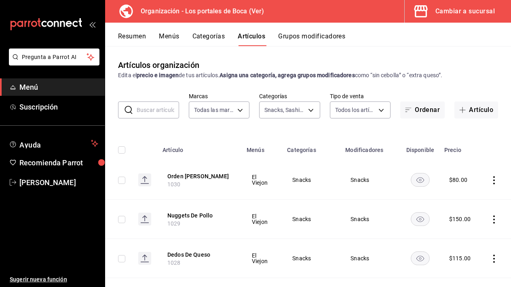
click at [168, 38] on button "Menús" at bounding box center [169, 39] width 20 height 14
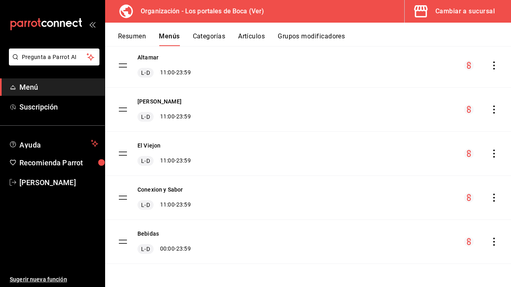
scroll to position [72, 0]
click at [496, 155] on icon "actions" at bounding box center [494, 154] width 8 height 8
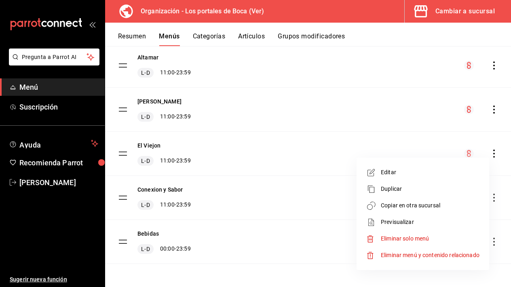
click at [442, 204] on span "Copiar en otra sucursal" at bounding box center [430, 205] width 99 height 8
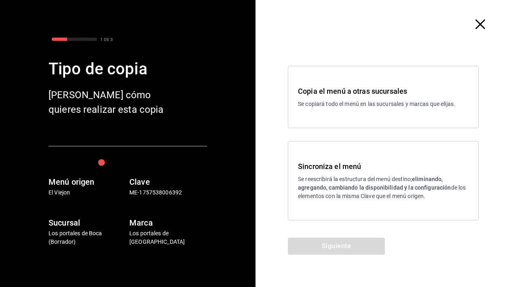
click at [387, 180] on p "Se reescribirá la estructura del menú destino; eliminando, agregando, cambiando…" at bounding box center [383, 187] width 171 height 25
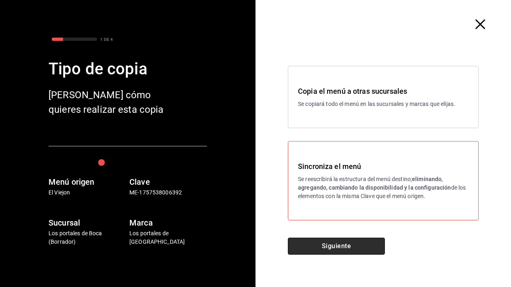
click at [333, 243] on button "Siguiente" at bounding box center [336, 246] width 97 height 17
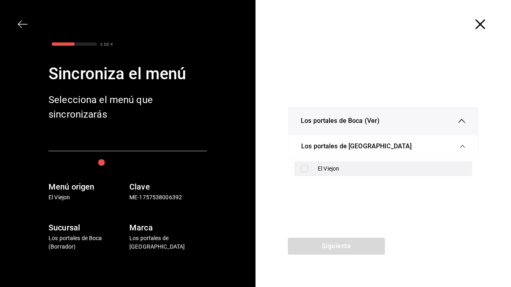
click at [330, 173] on div "El Viejon" at bounding box center [392, 169] width 148 height 8
checkbox input "true"
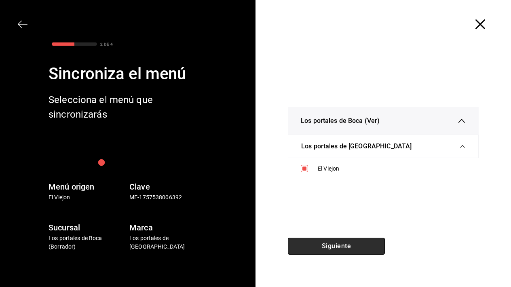
click at [323, 243] on button "Siguiente" at bounding box center [336, 246] width 97 height 17
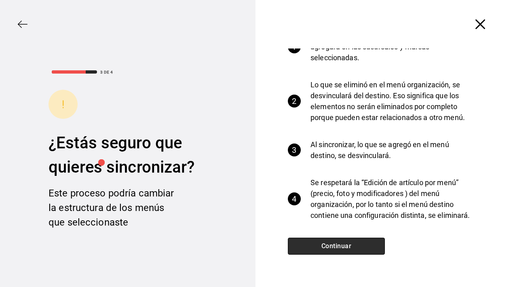
scroll to position [35, 0]
click at [337, 249] on button "Continuar" at bounding box center [336, 246] width 97 height 17
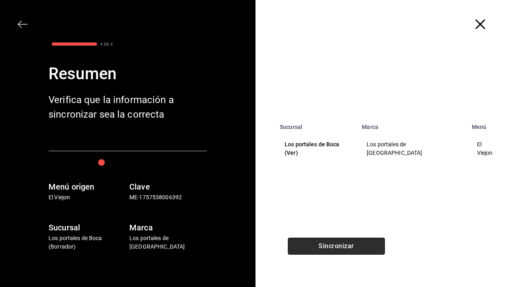
click at [341, 246] on button "Sincronizar" at bounding box center [336, 246] width 97 height 17
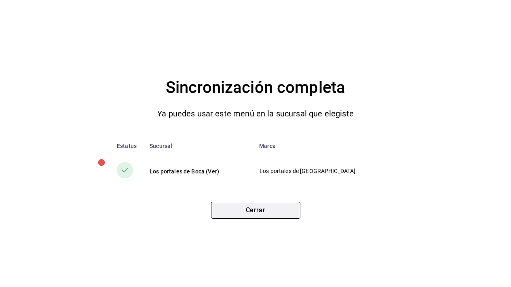
click at [272, 211] on button "Cerrar" at bounding box center [255, 210] width 89 height 17
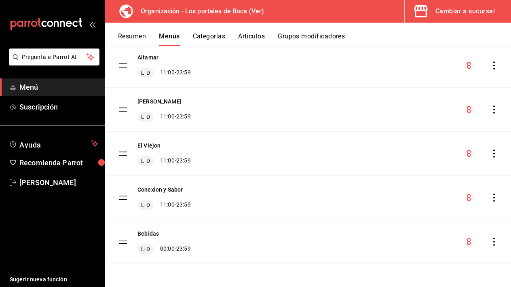
scroll to position [63, 0]
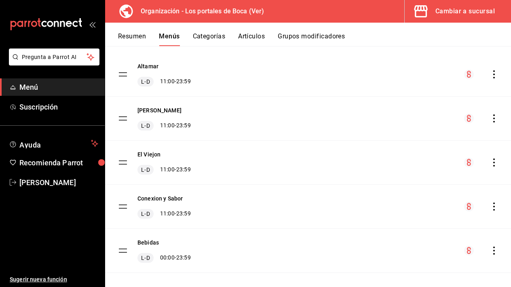
click at [207, 38] on button "Categorías" at bounding box center [209, 39] width 33 height 14
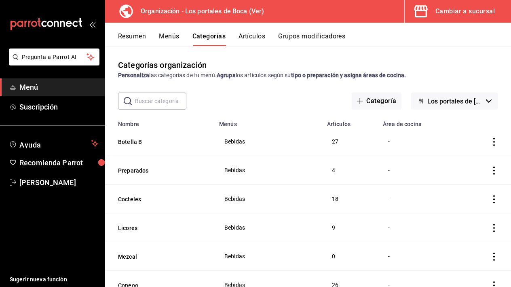
click at [254, 38] on button "Artículos" at bounding box center [252, 39] width 27 height 14
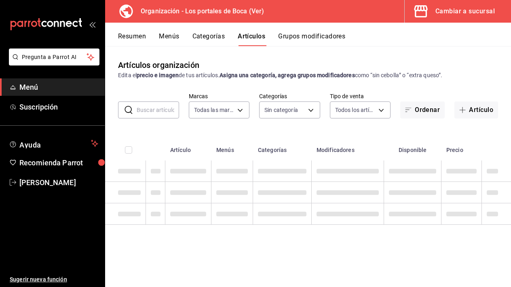
type input "b5ad986e-3551-40cf-bef2-a4391ef287b1"
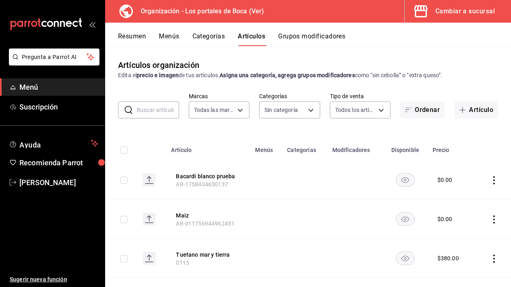
type input "3cb1c7d1-b678-45f1-8822-fafdb096e822,8b9dcd1e-86ce-40be-9bc7-b5ff9750edb9,ba916…"
click at [305, 42] on button "Grupos modificadores" at bounding box center [311, 39] width 67 height 14
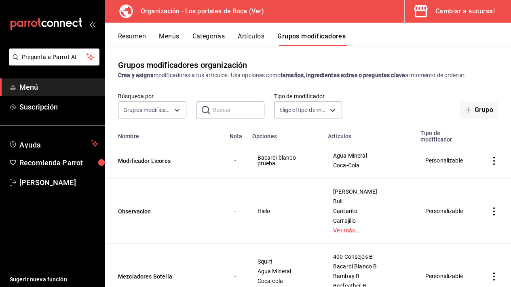
click at [27, 87] on span "Menú" at bounding box center [58, 87] width 79 height 11
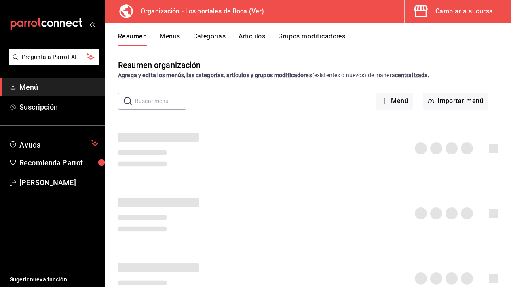
click at [27, 87] on span "Menú" at bounding box center [58, 87] width 79 height 11
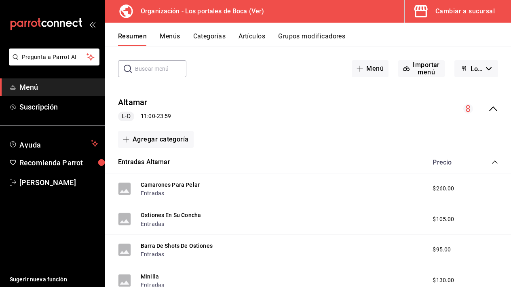
scroll to position [56, 0]
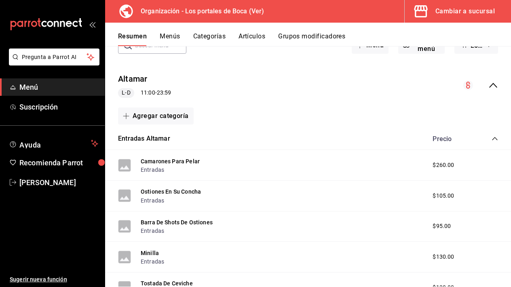
click at [495, 83] on icon "collapse-menu-row" at bounding box center [494, 85] width 10 height 10
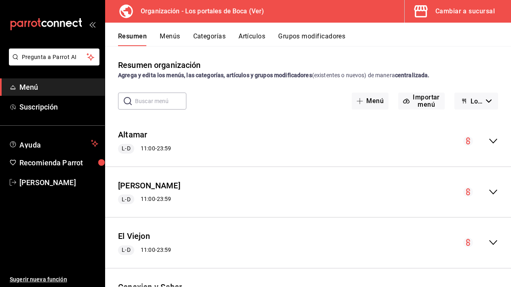
scroll to position [0, 0]
